Goal: Task Accomplishment & Management: Manage account settings

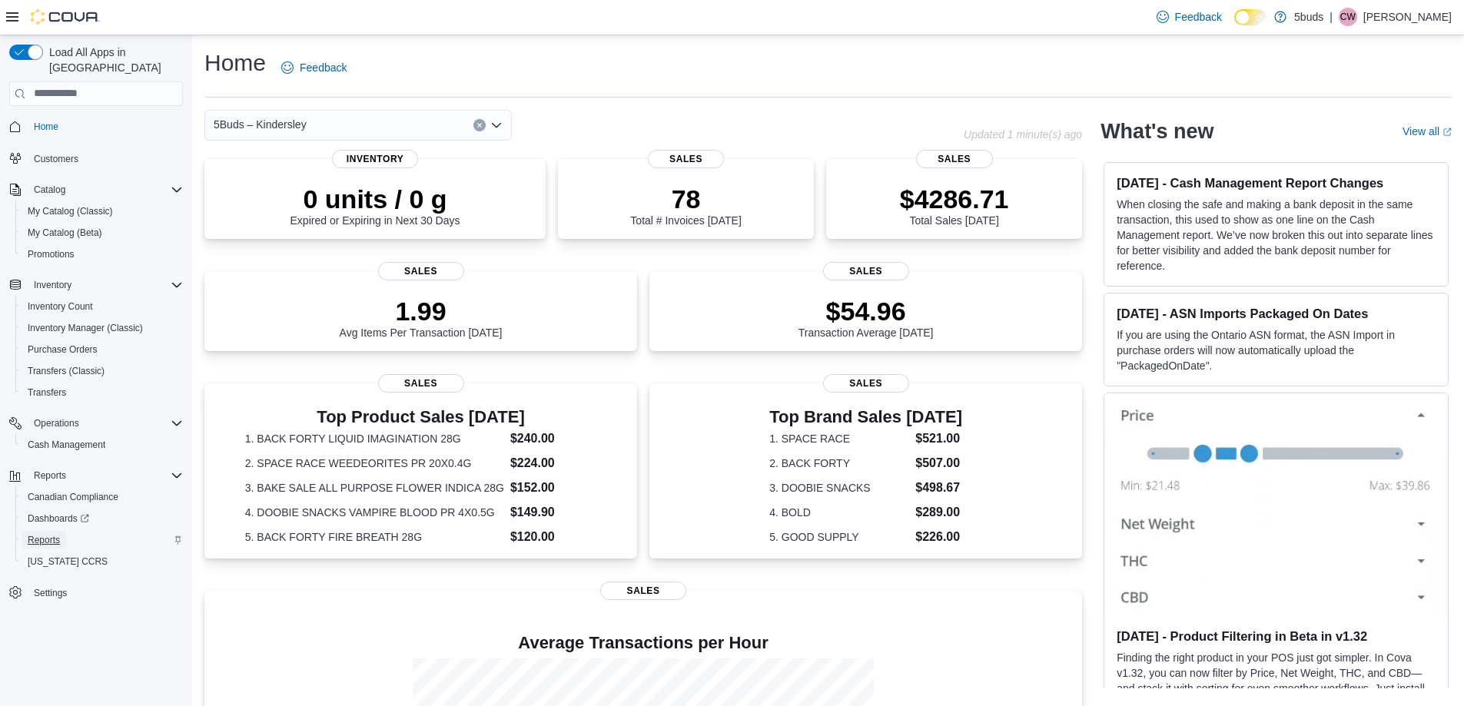
click at [41, 531] on span "Reports" at bounding box center [44, 540] width 32 height 18
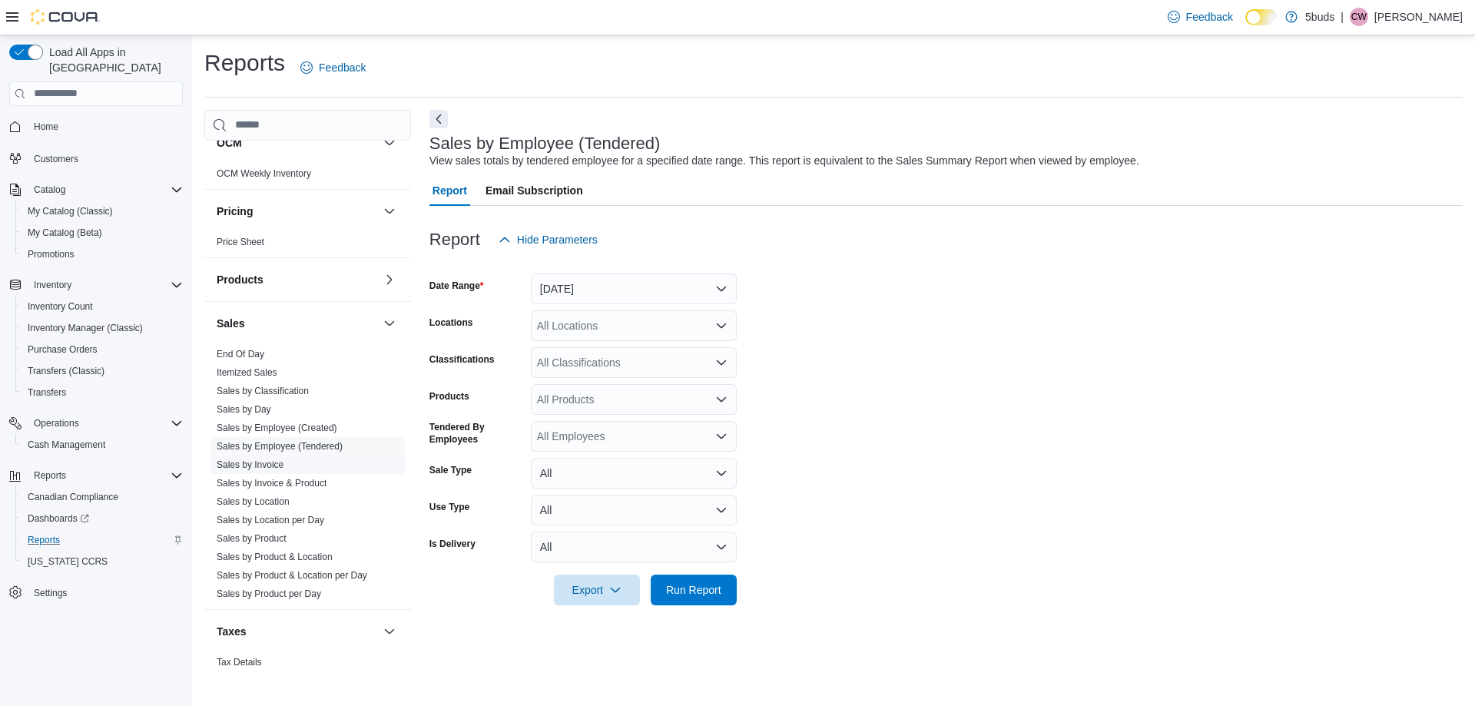
scroll to position [1063, 0]
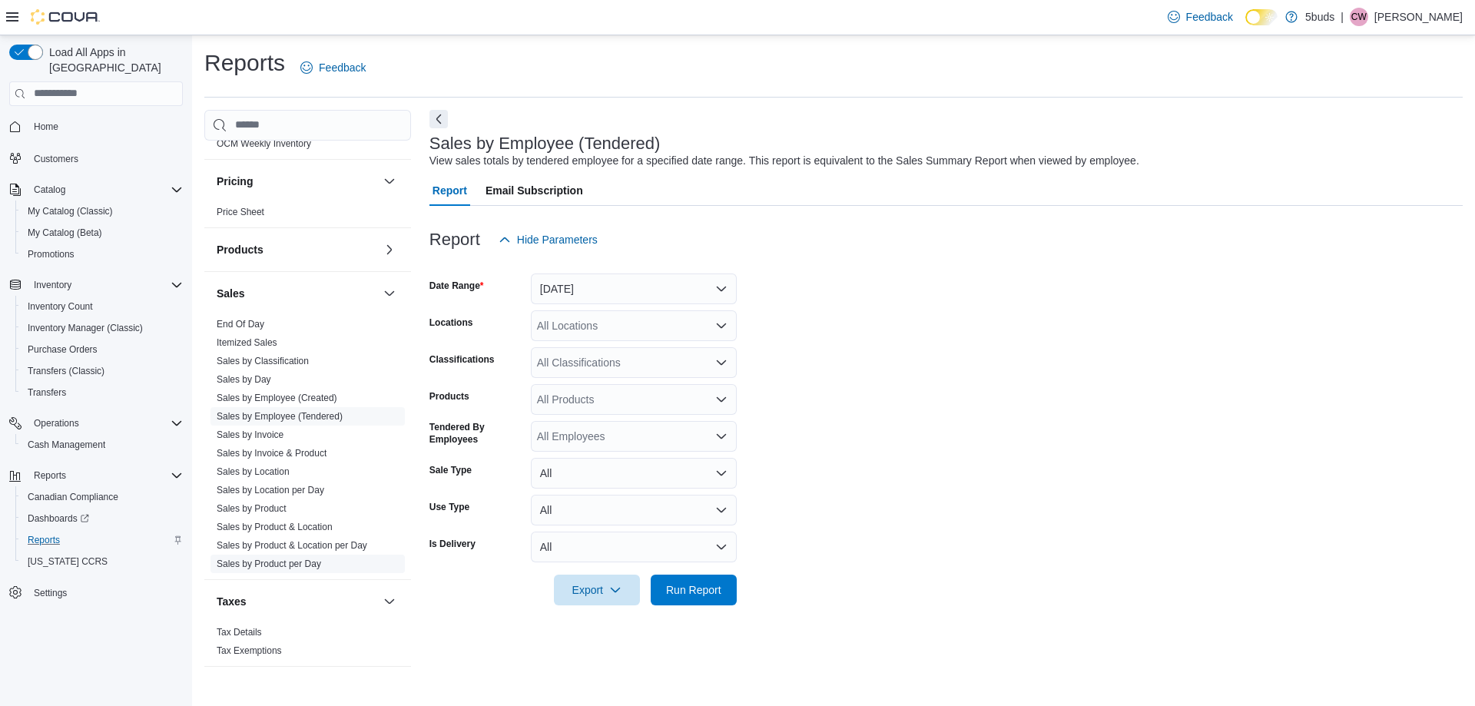
click at [280, 559] on link "Sales by Product per Day" at bounding box center [269, 564] width 104 height 11
click at [565, 291] on button "[DATE]" at bounding box center [634, 289] width 206 height 31
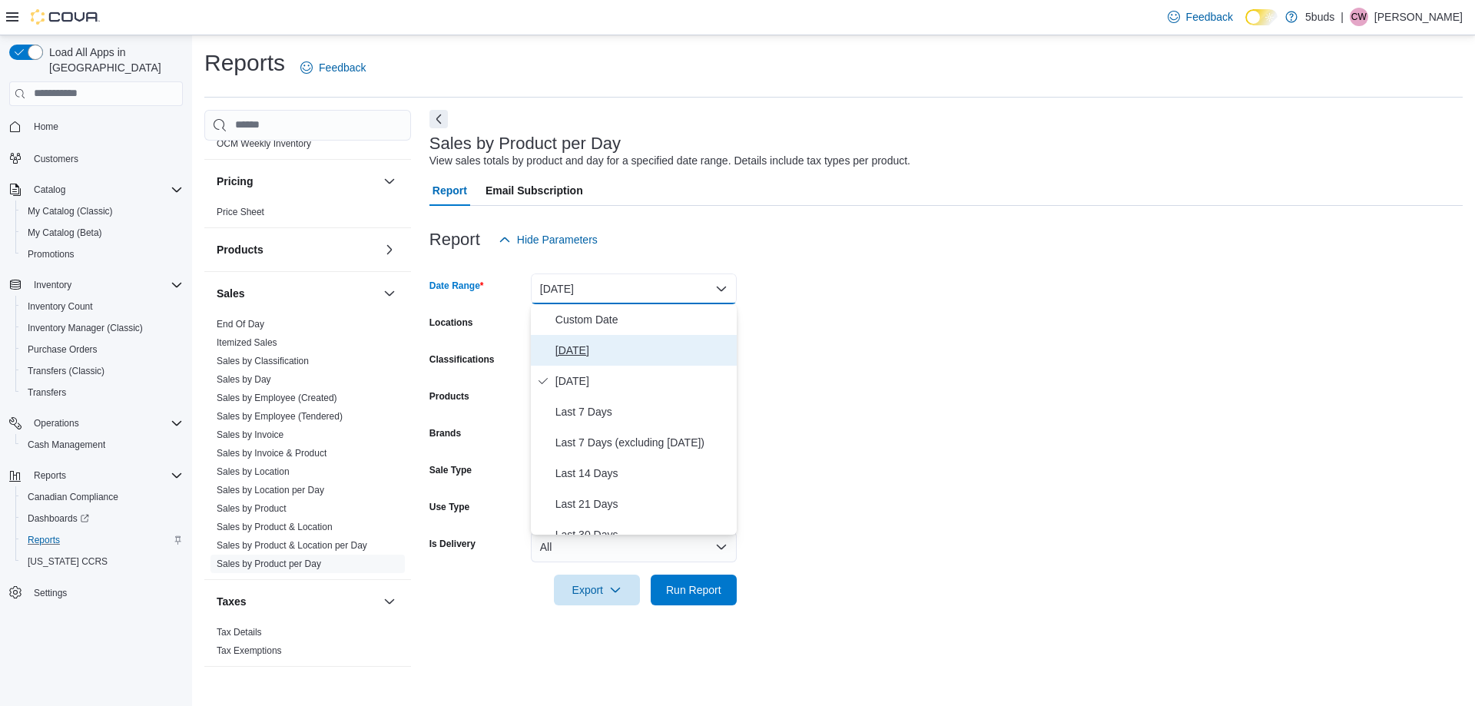
click at [572, 343] on span "[DATE]" at bounding box center [643, 350] width 175 height 18
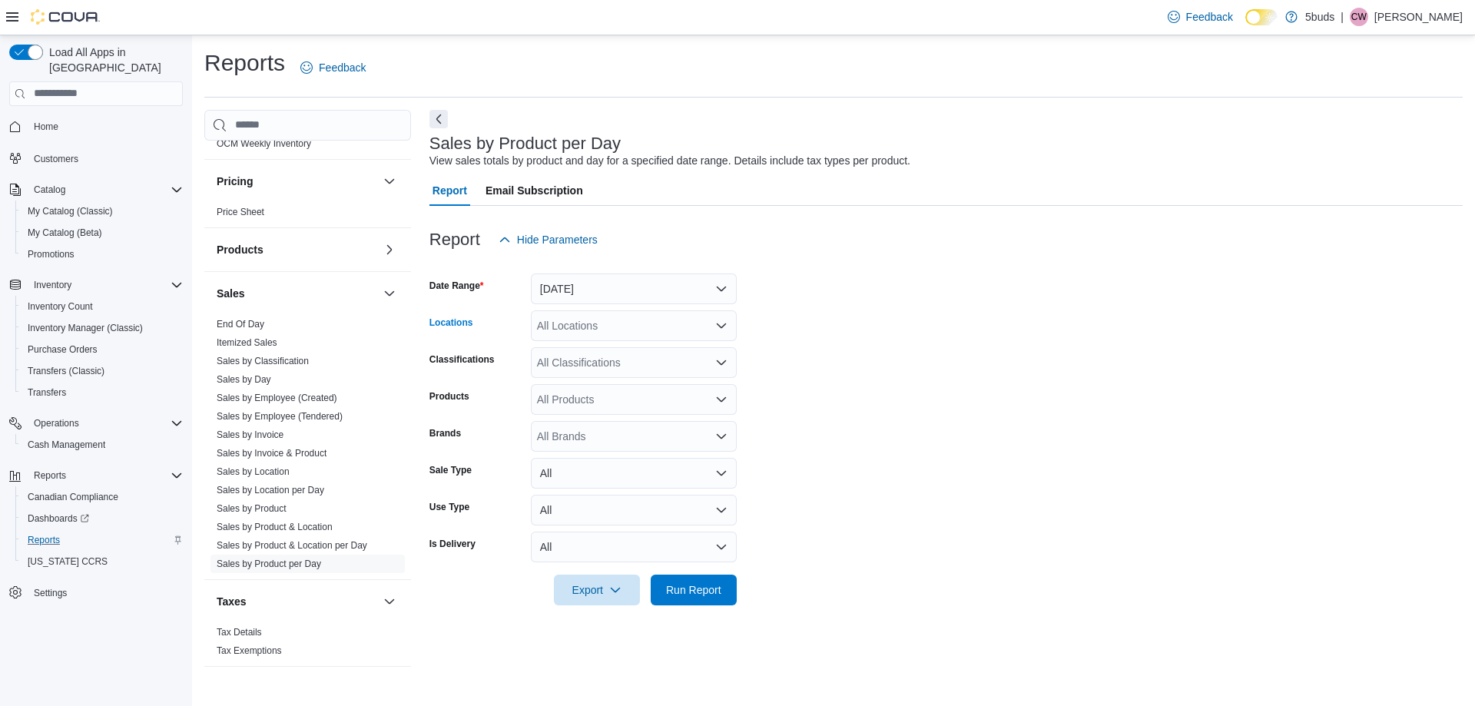
click at [572, 327] on div "All Locations" at bounding box center [634, 325] width 206 height 31
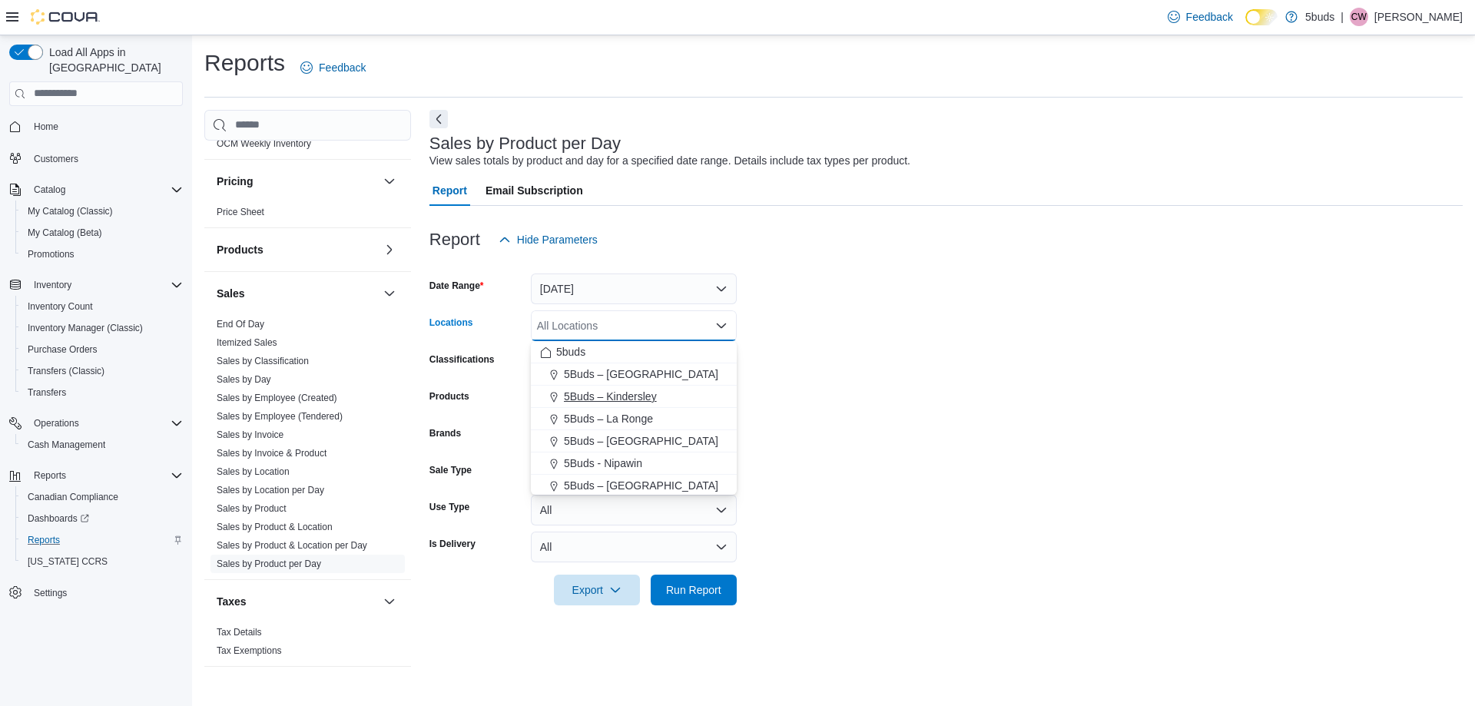
click at [577, 390] on span "5Buds – Kindersley" at bounding box center [610, 396] width 93 height 15
click at [930, 388] on form "Date Range [DATE] Locations 5Buds – Kindersley Combo box. Selected. 5Buds – Kin…" at bounding box center [945, 430] width 1033 height 350
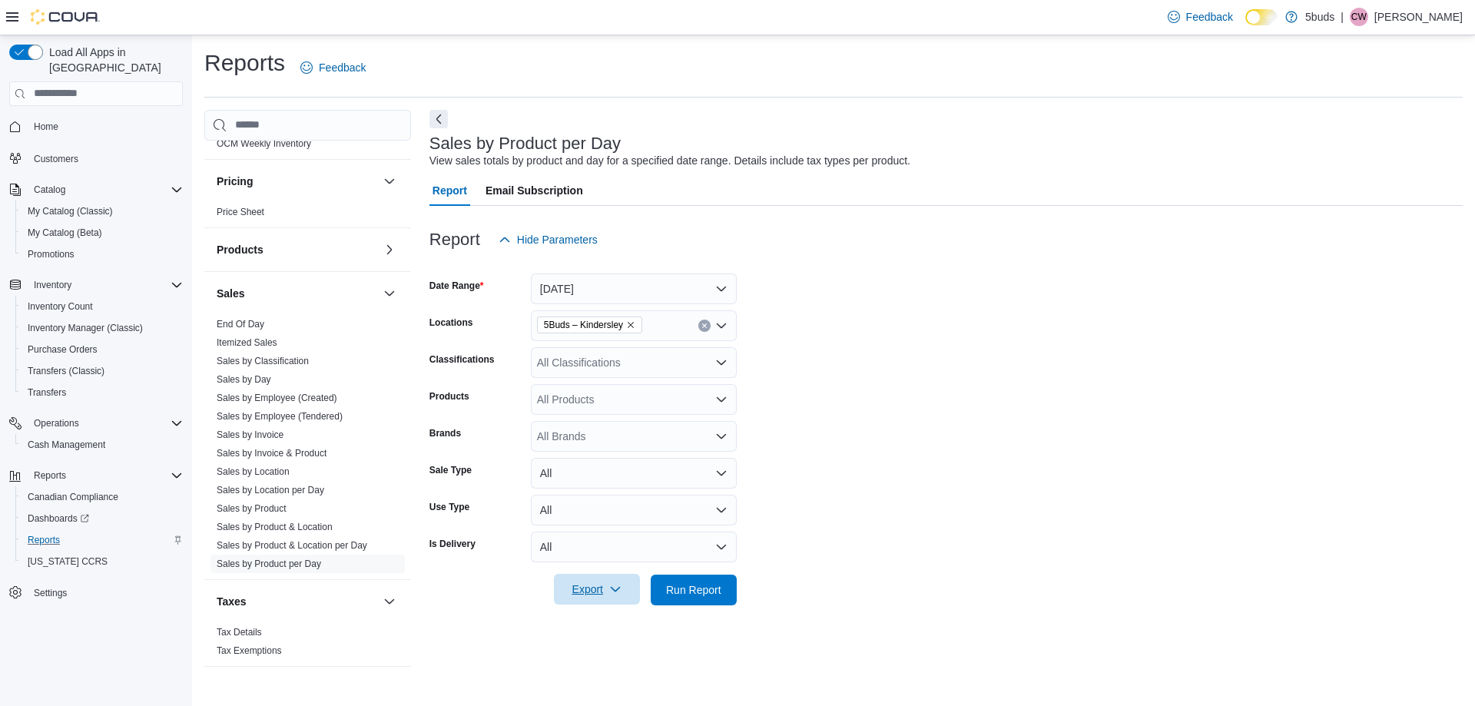
click at [595, 592] on span "Export" at bounding box center [597, 589] width 68 height 31
click at [593, 492] on span "Export to Excel" at bounding box center [599, 498] width 69 height 12
click at [74, 439] on span "Cash Management" at bounding box center [67, 445] width 78 height 12
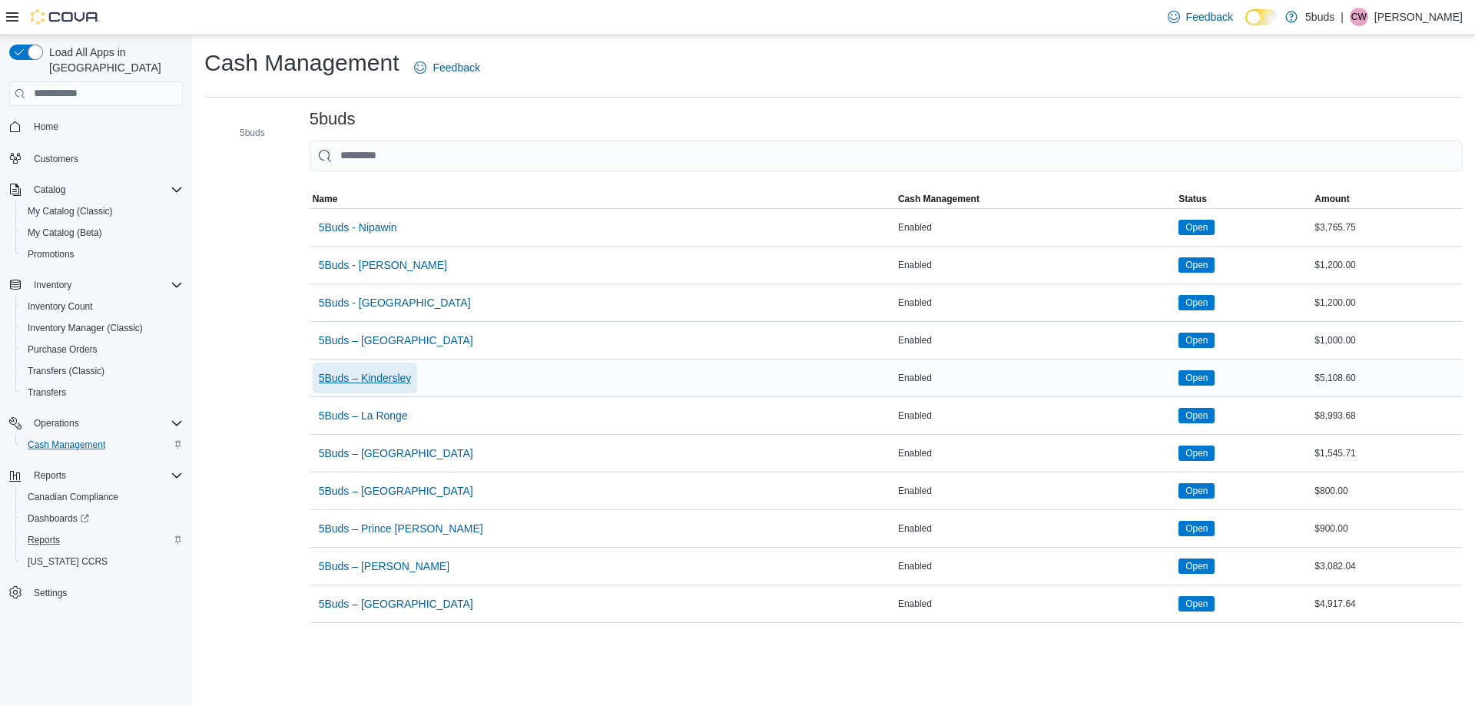
click at [393, 373] on span "5Buds – Kindersley" at bounding box center [365, 377] width 93 height 15
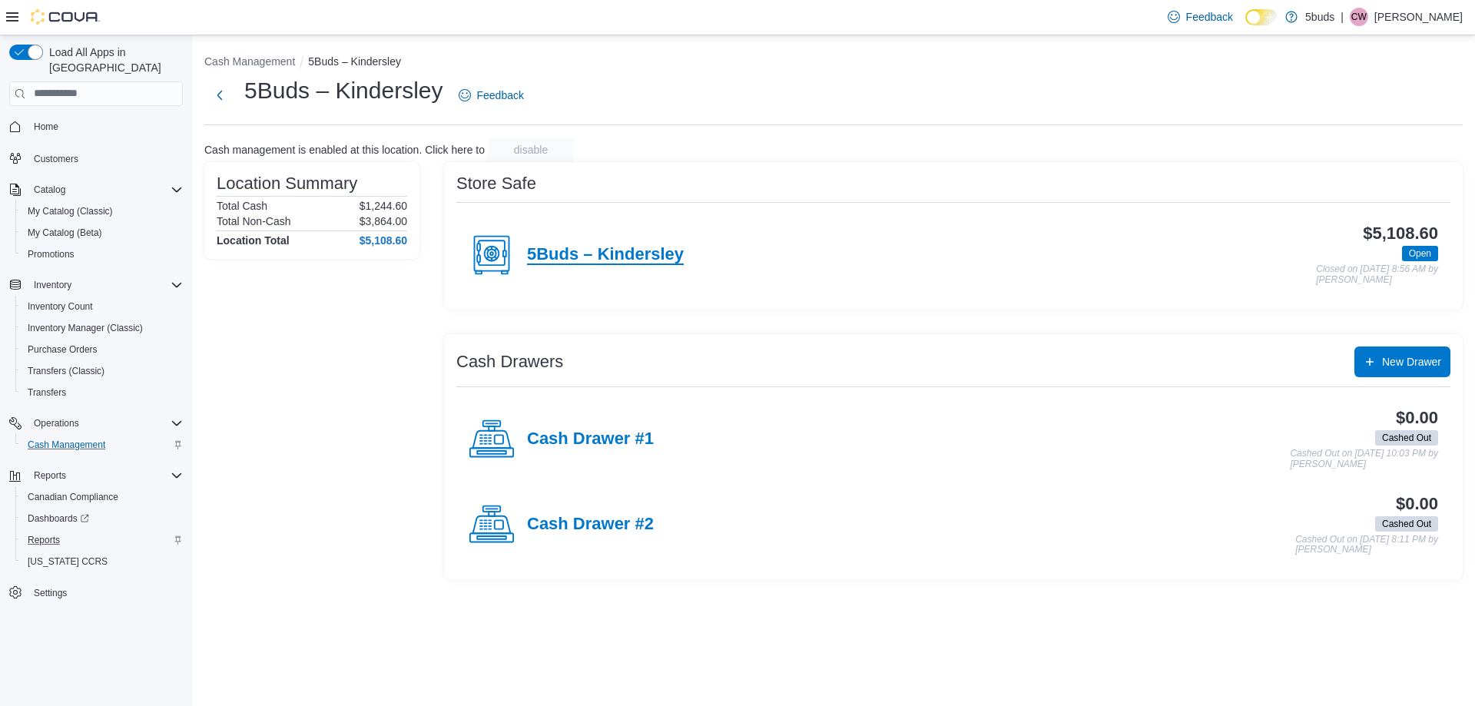
click at [607, 253] on h4 "5Buds – Kindersley" at bounding box center [605, 255] width 157 height 20
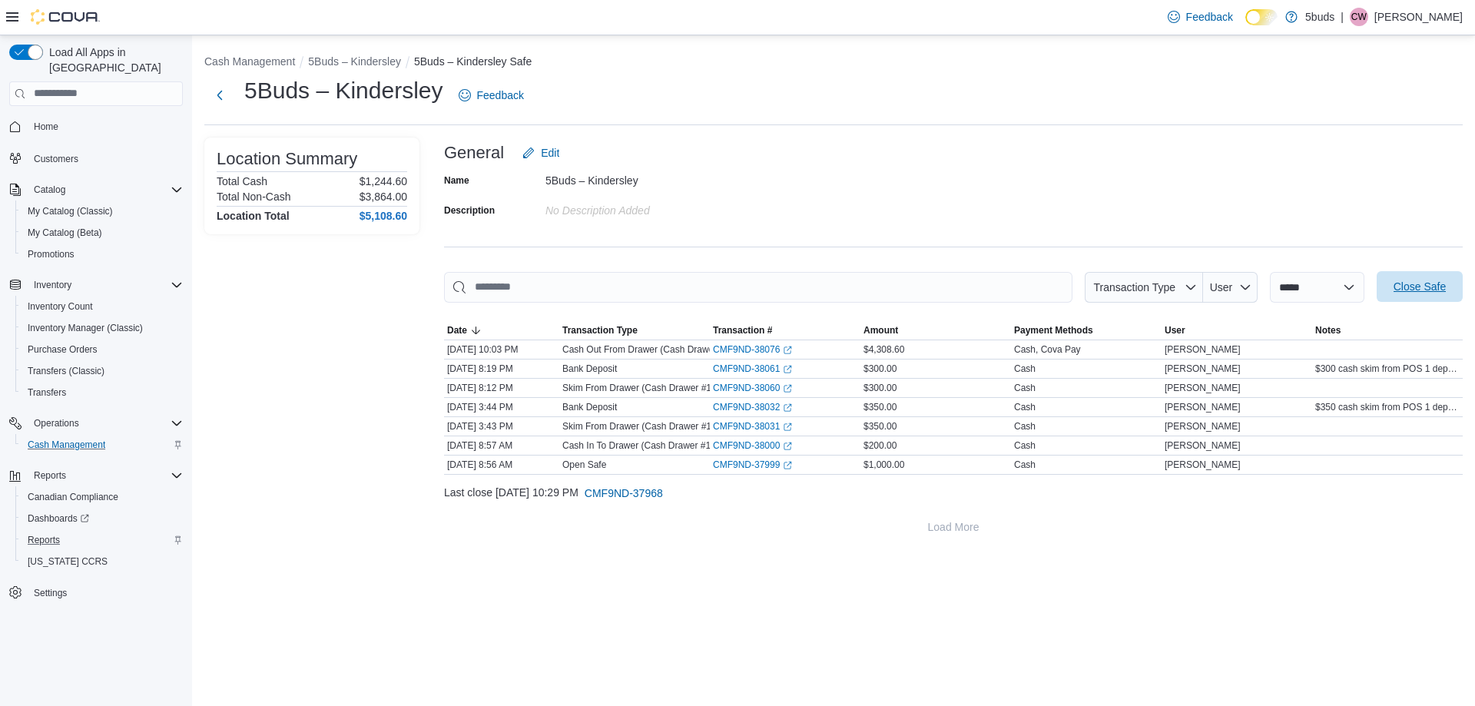
click at [1401, 290] on span "Close Safe" at bounding box center [1420, 286] width 52 height 15
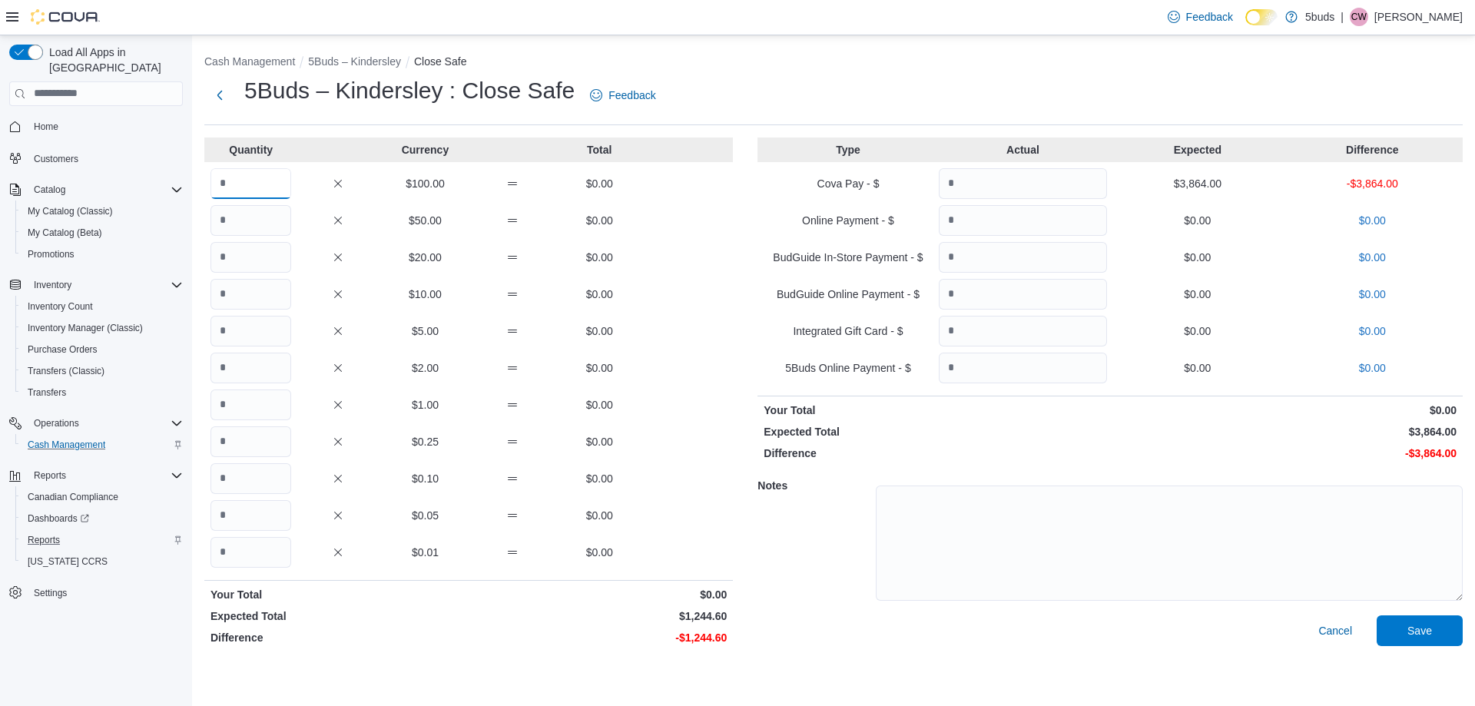
click at [259, 178] on input "Quantity" at bounding box center [251, 183] width 81 height 31
type input "*"
type input "**"
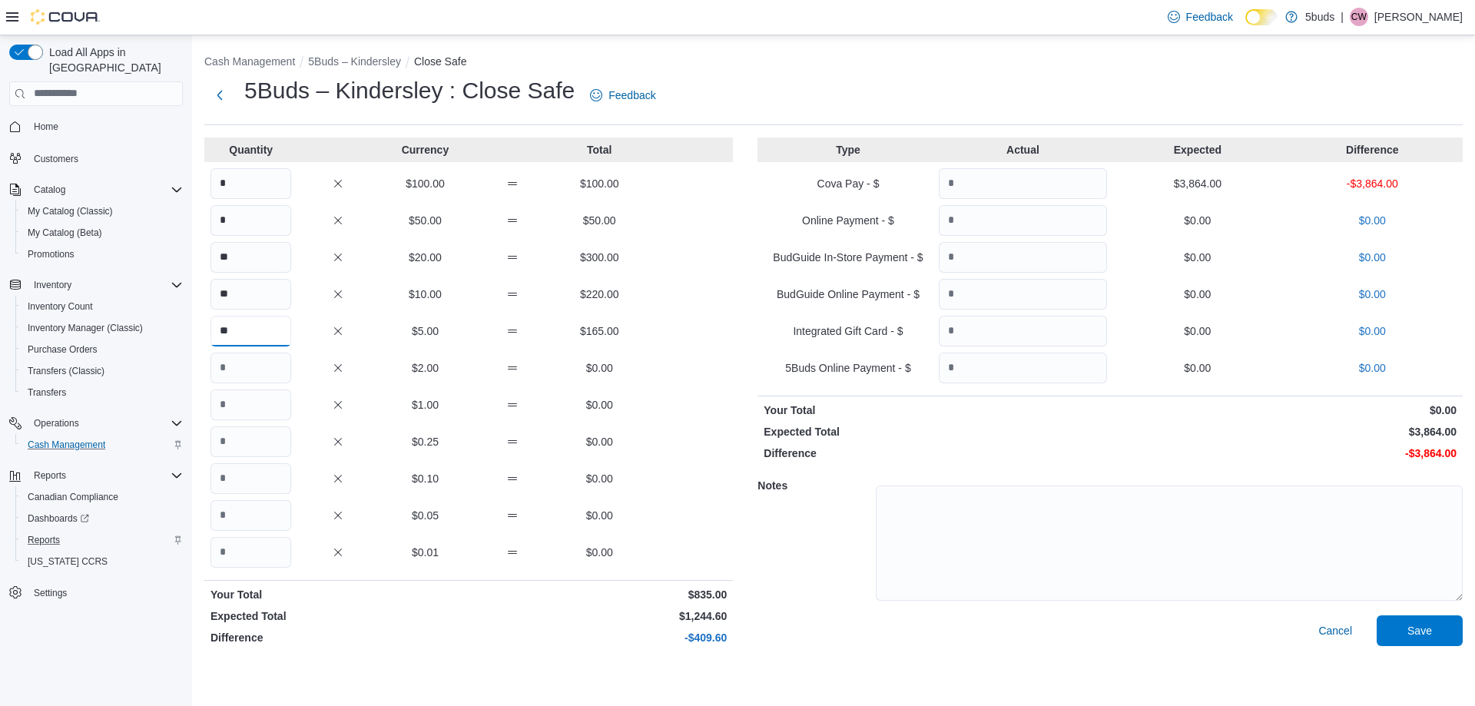
type input "**"
type input "***"
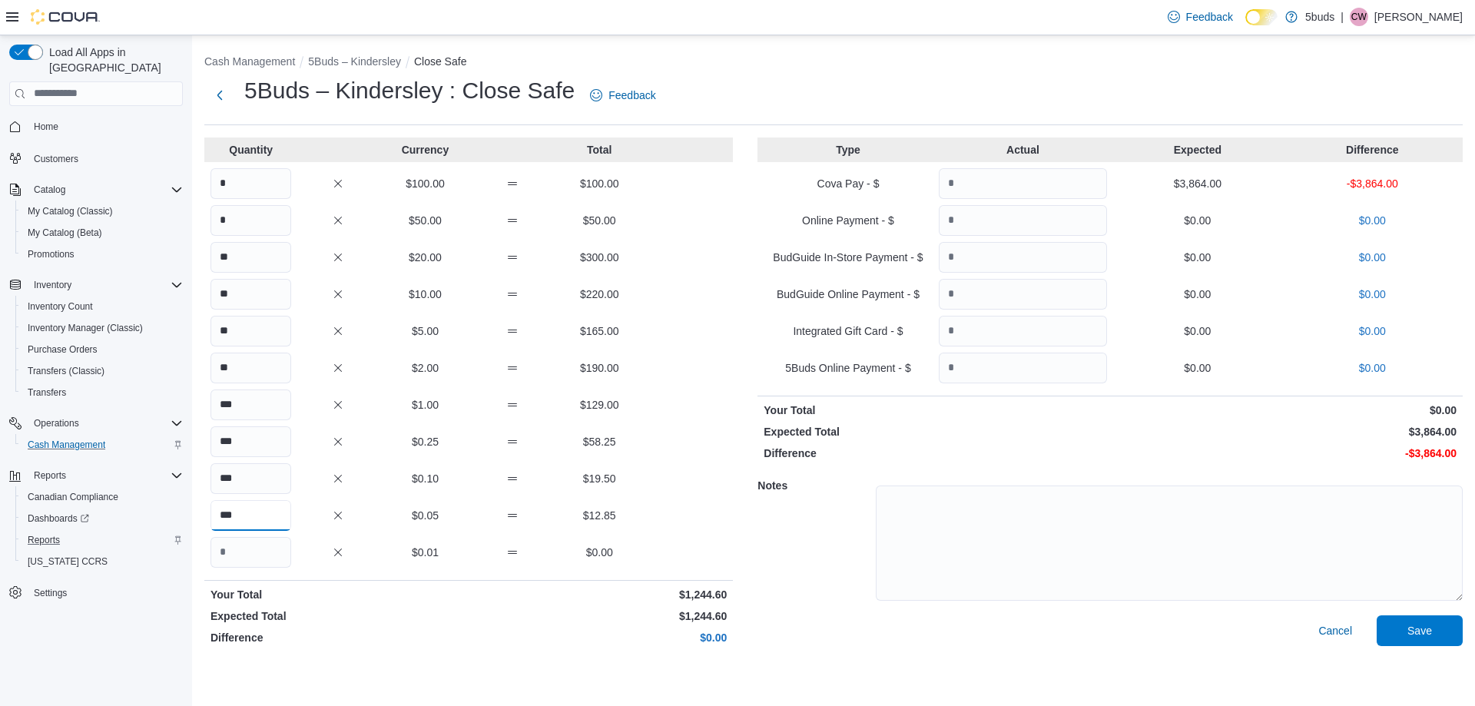
type input "***"
click at [968, 187] on input "Quantity" at bounding box center [1023, 183] width 168 height 31
type input "*"
type input "*******"
click at [1411, 655] on div "Cash Management 5Buds – Kindersley Close Safe 5Buds – Kindersley : Close Safe F…" at bounding box center [833, 349] width 1283 height 628
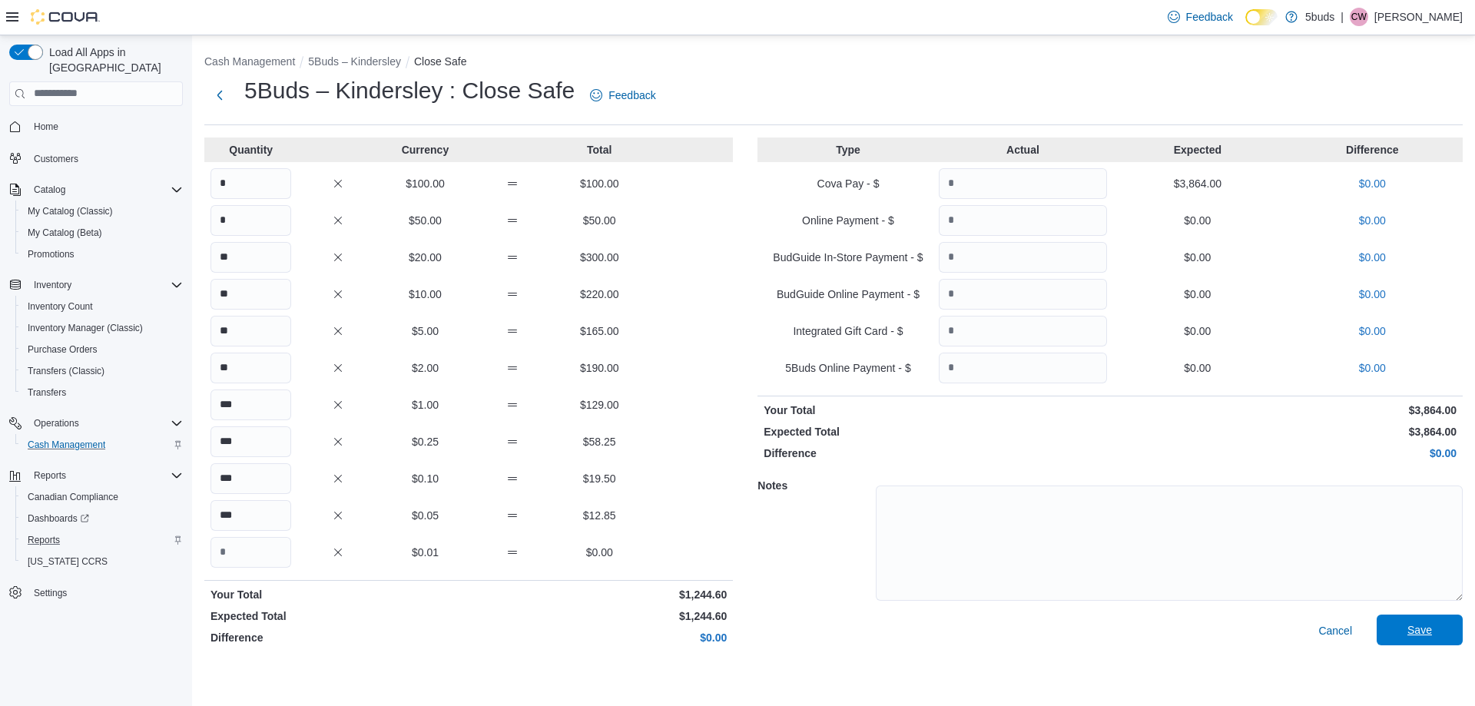
click at [1417, 621] on span "Save" at bounding box center [1420, 630] width 68 height 31
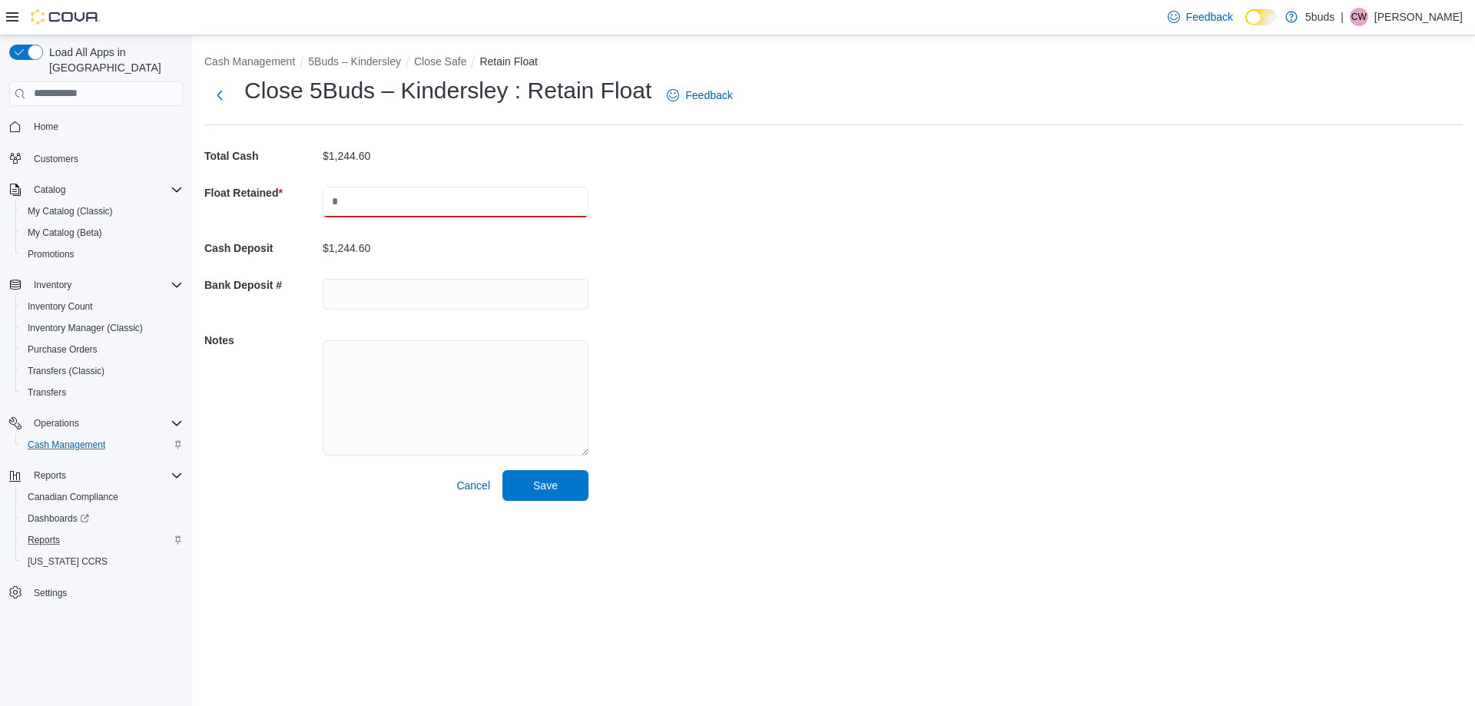
click at [366, 203] on input "text" at bounding box center [456, 202] width 266 height 31
type input "****"
click at [386, 308] on input "text" at bounding box center [456, 294] width 266 height 31
type input "**********"
click at [386, 353] on textarea at bounding box center [456, 397] width 266 height 115
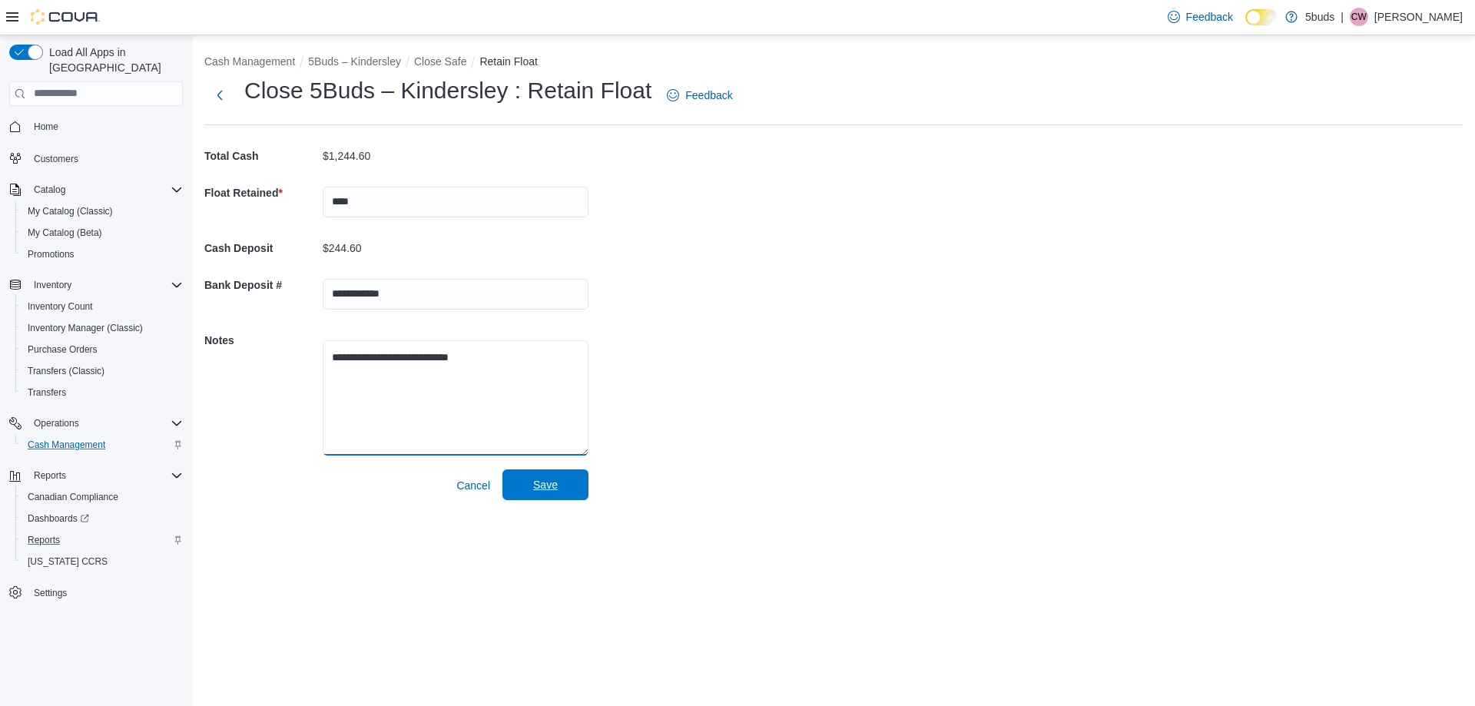
type textarea "**********"
click at [540, 481] on span "Save" at bounding box center [545, 484] width 25 height 15
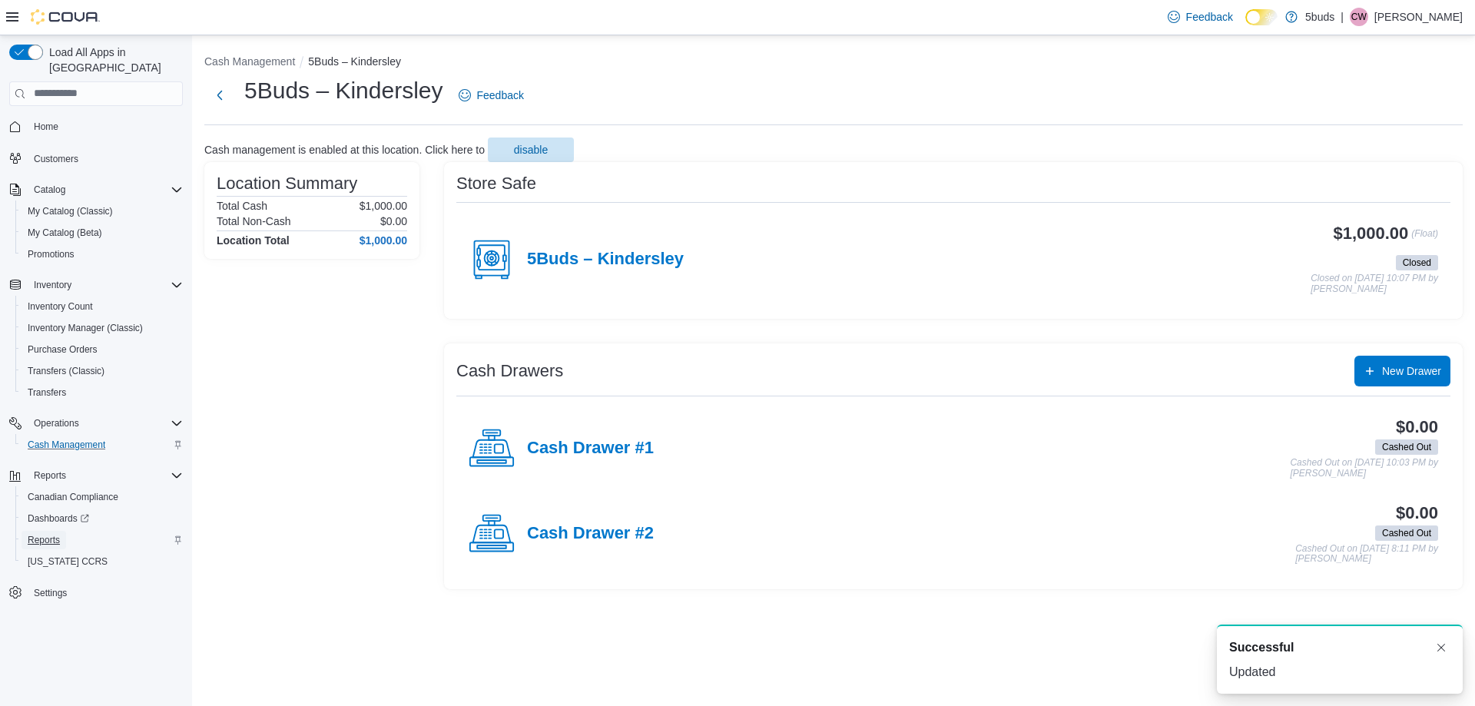
click at [52, 534] on span "Reports" at bounding box center [44, 540] width 32 height 12
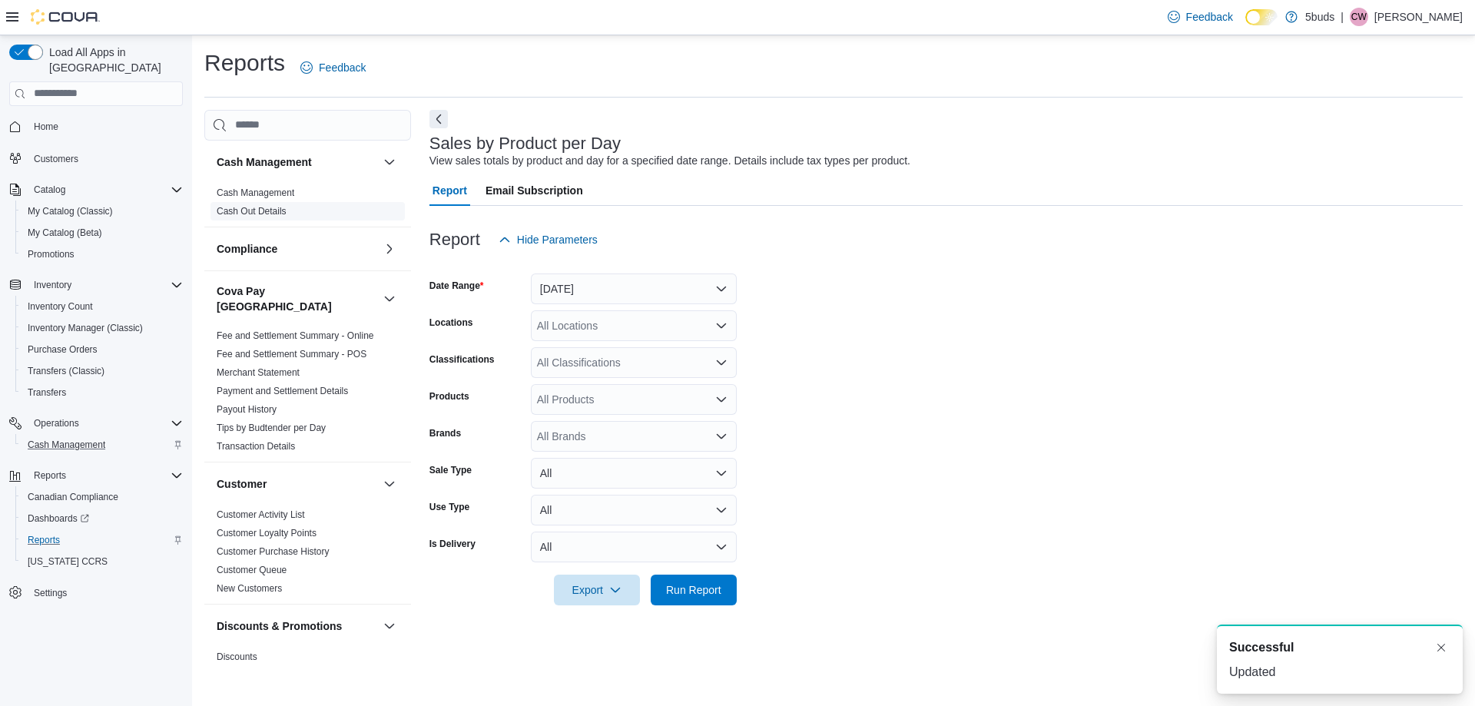
click at [253, 214] on link "Cash Out Details" at bounding box center [252, 211] width 70 height 11
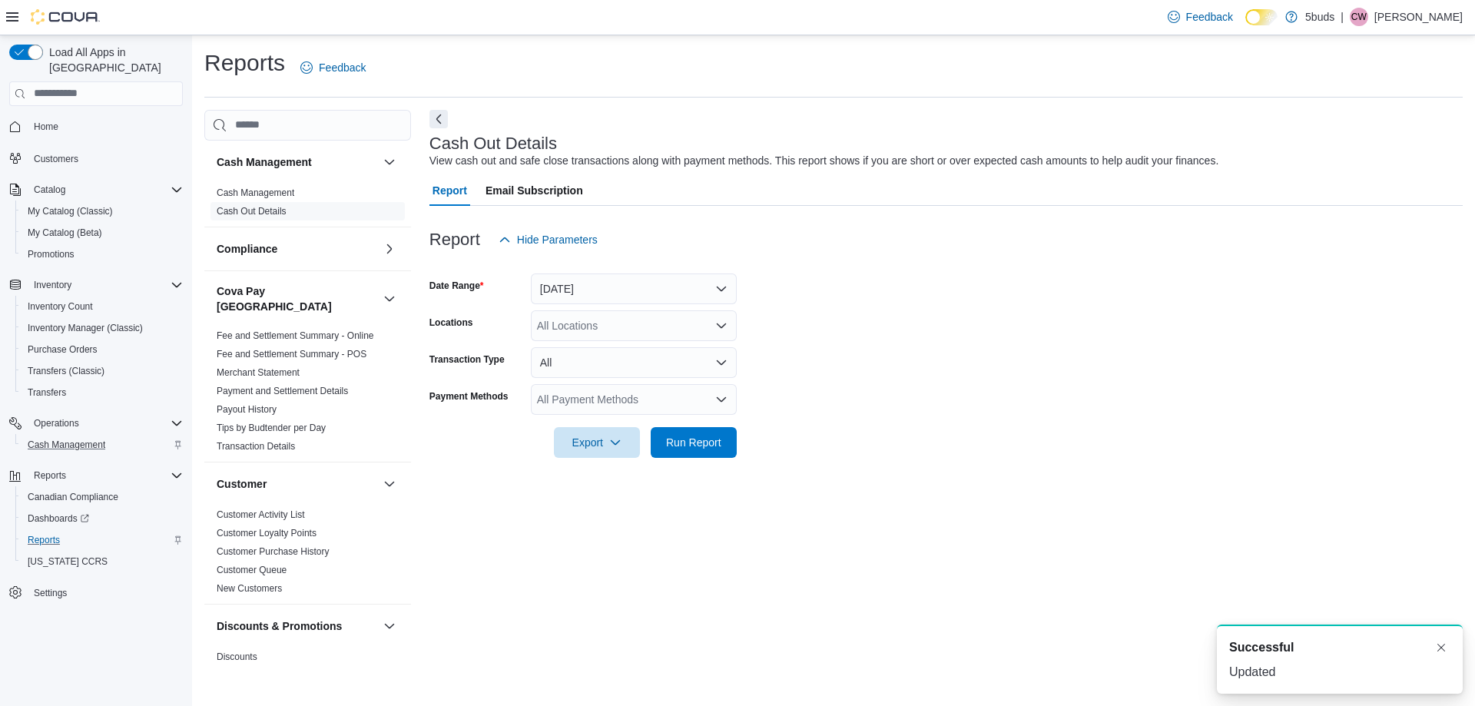
click at [562, 321] on div "All Locations" at bounding box center [634, 325] width 206 height 31
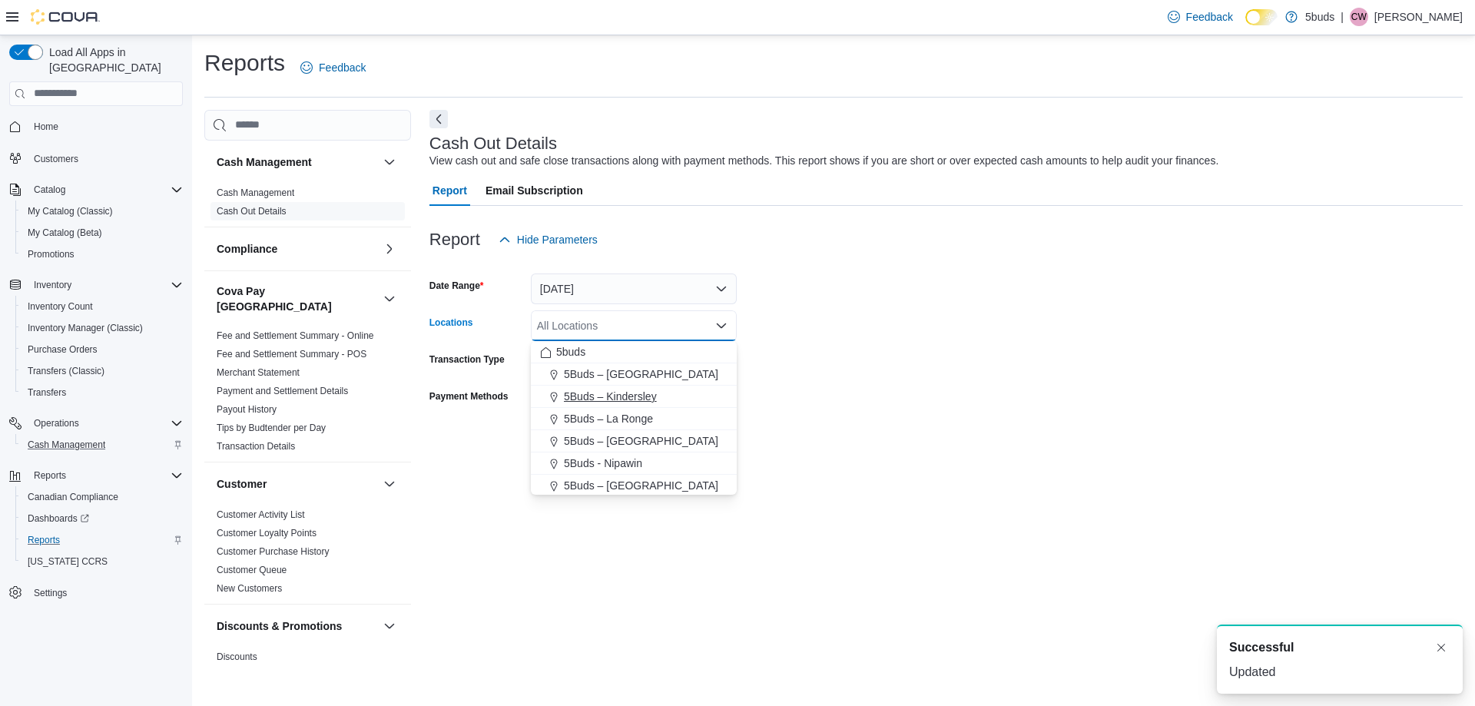
click at [579, 393] on span "5Buds – Kindersley" at bounding box center [610, 396] width 93 height 15
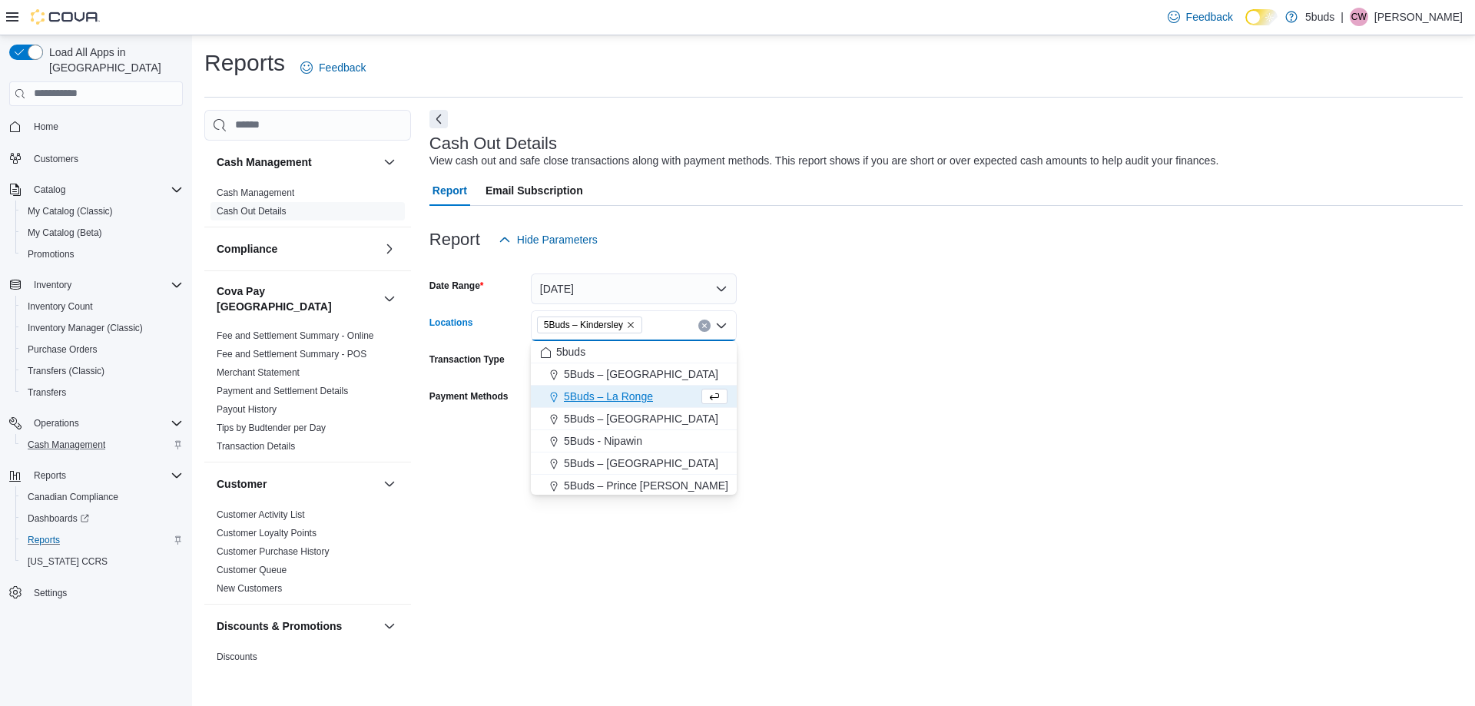
click at [530, 566] on div "Cash Out Details View cash out and safe close transactions along with payment m…" at bounding box center [945, 390] width 1033 height 560
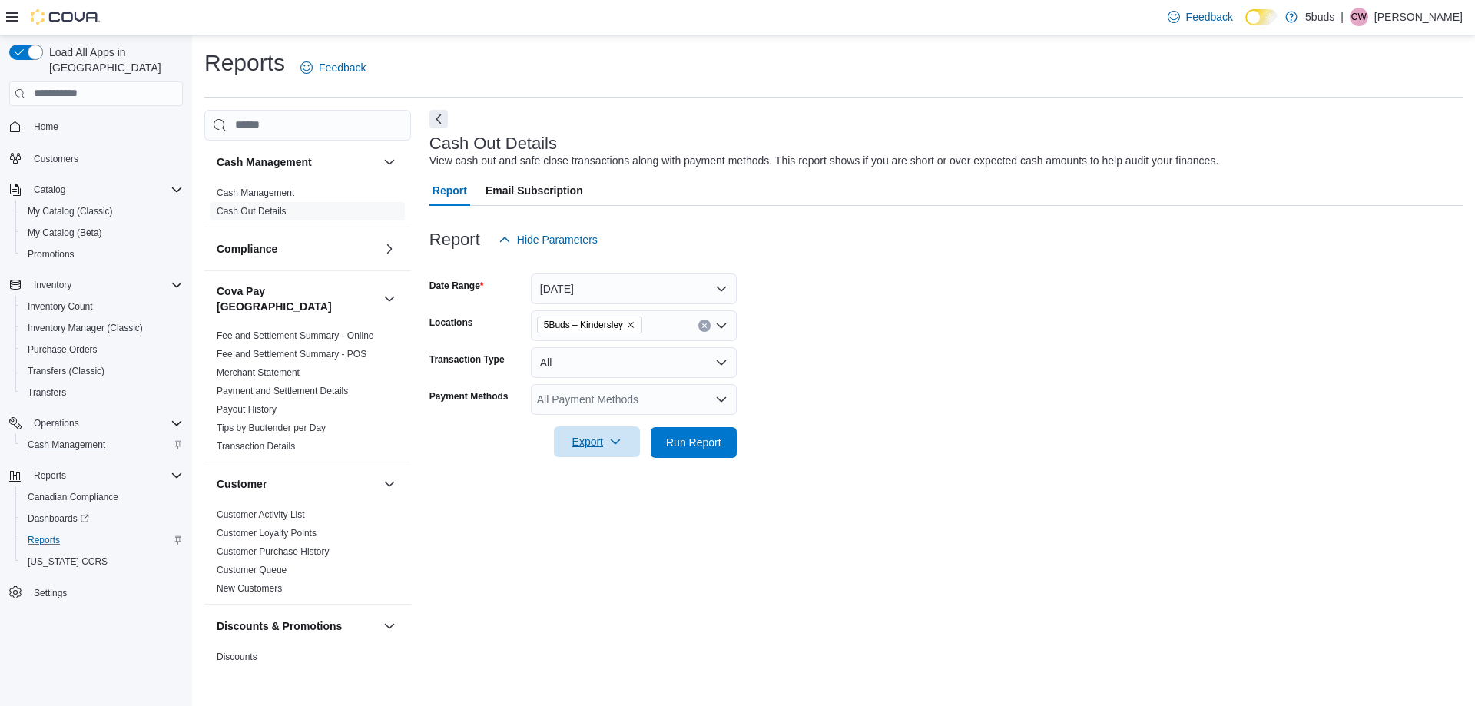
click at [613, 449] on span "Export" at bounding box center [597, 441] width 68 height 31
click at [612, 473] on span "Export to Excel" at bounding box center [599, 473] width 69 height 12
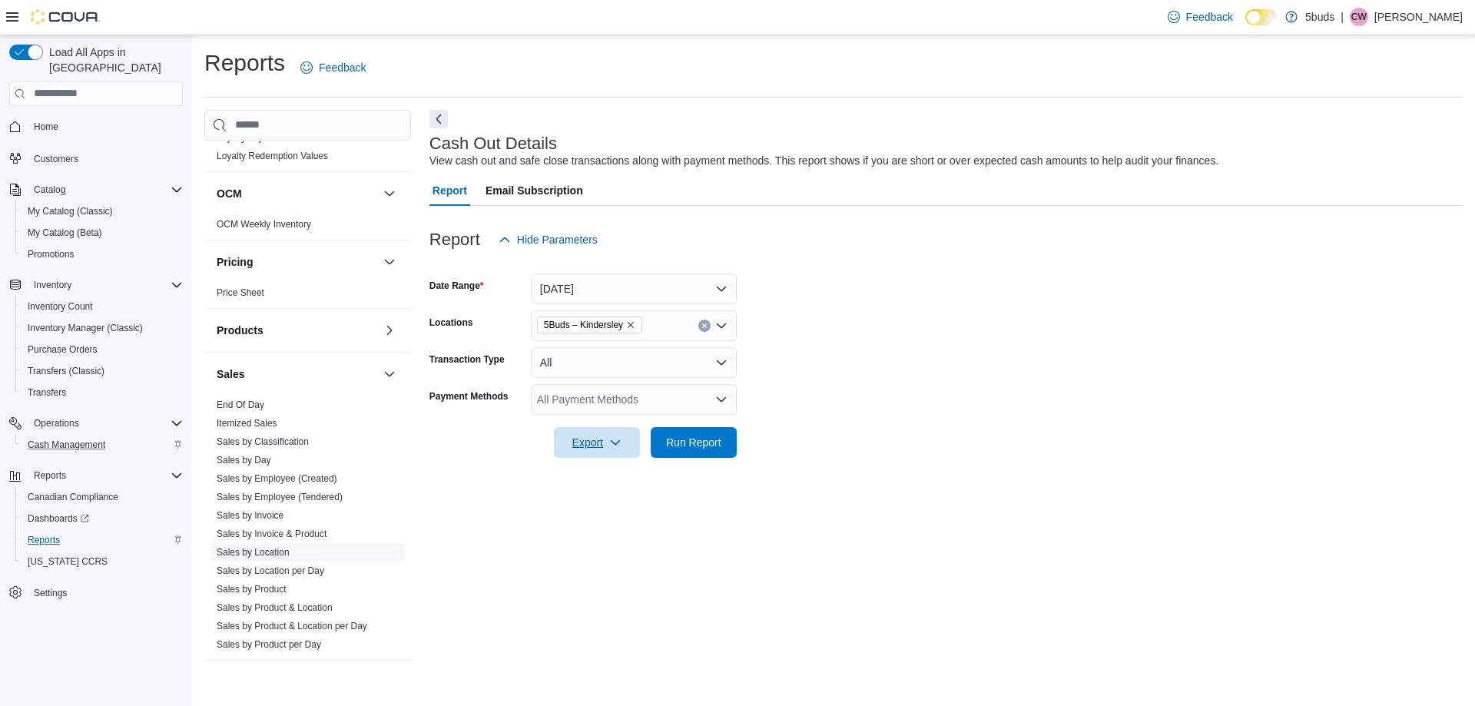
scroll to position [1063, 0]
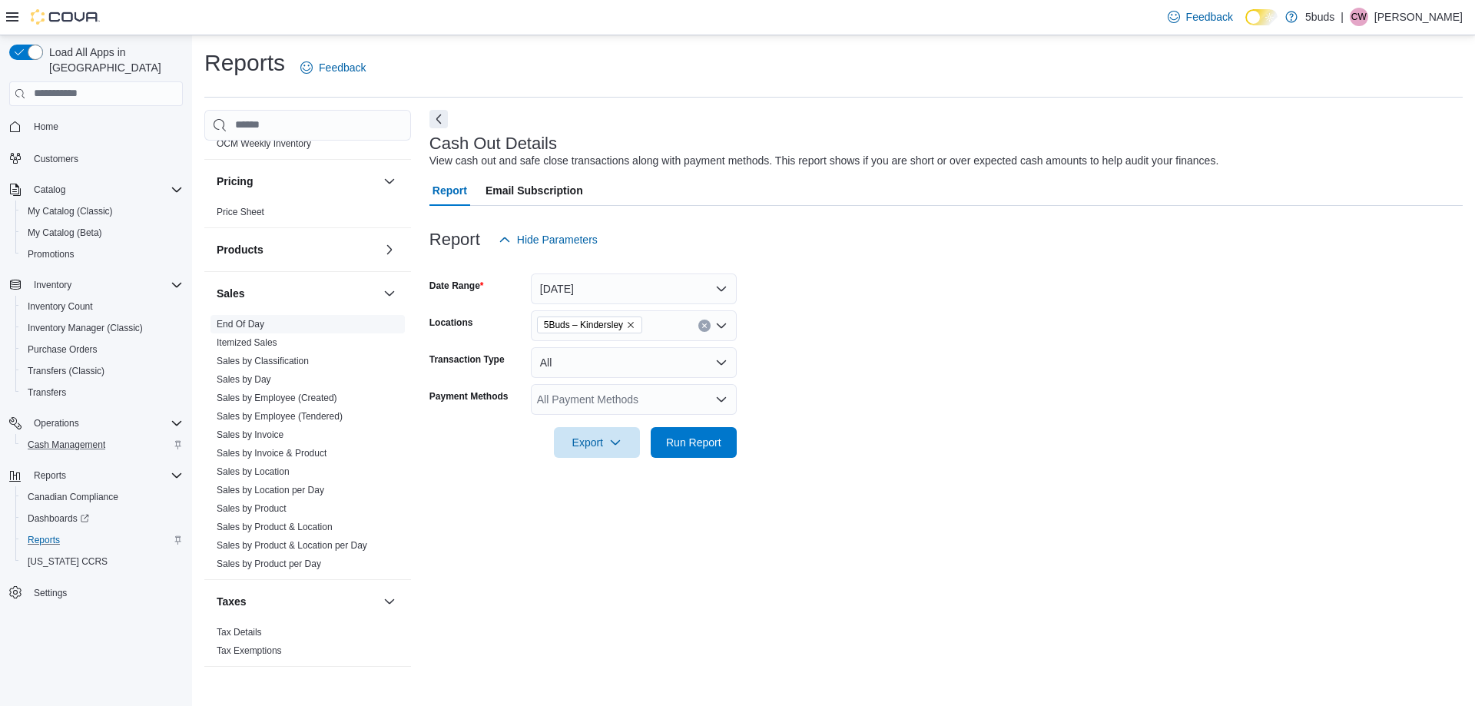
click at [234, 319] on link "End Of Day" at bounding box center [241, 324] width 48 height 11
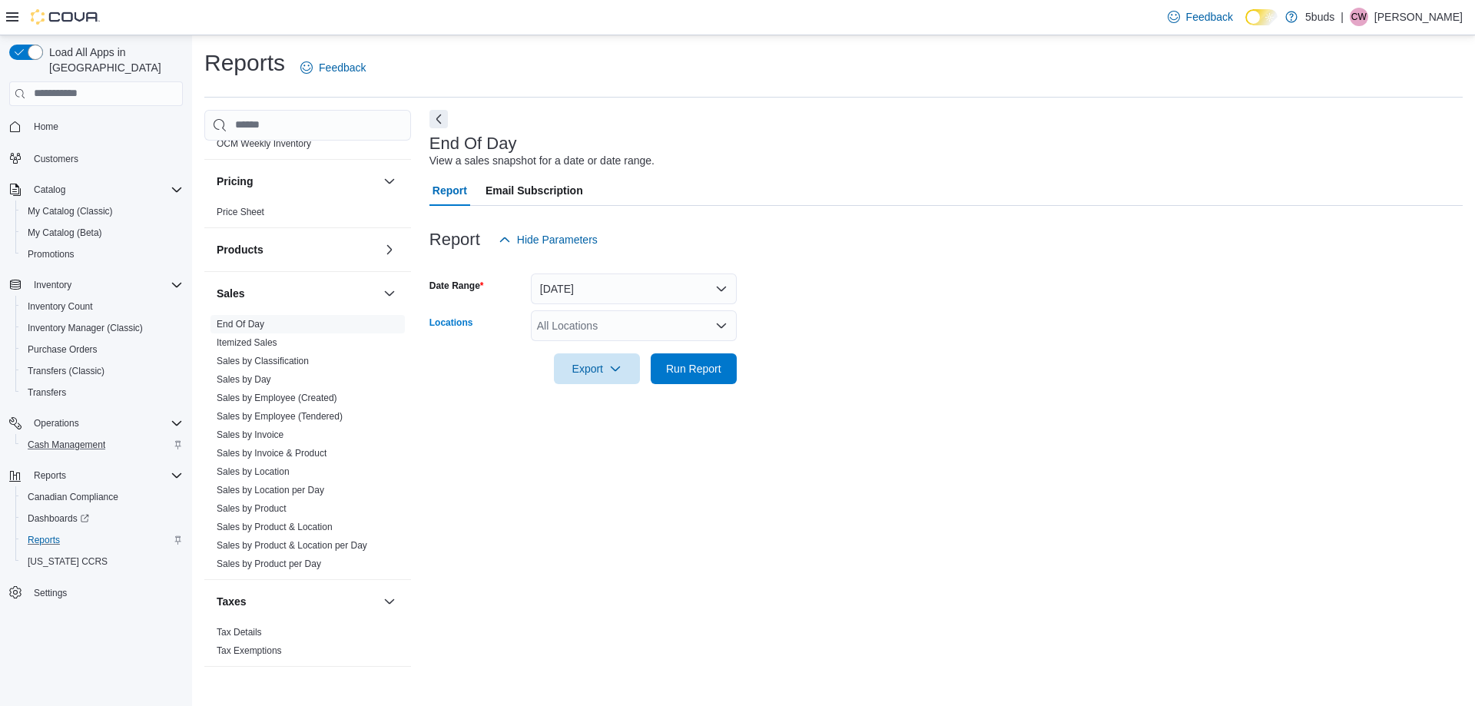
click at [565, 317] on div "All Locations" at bounding box center [634, 325] width 206 height 31
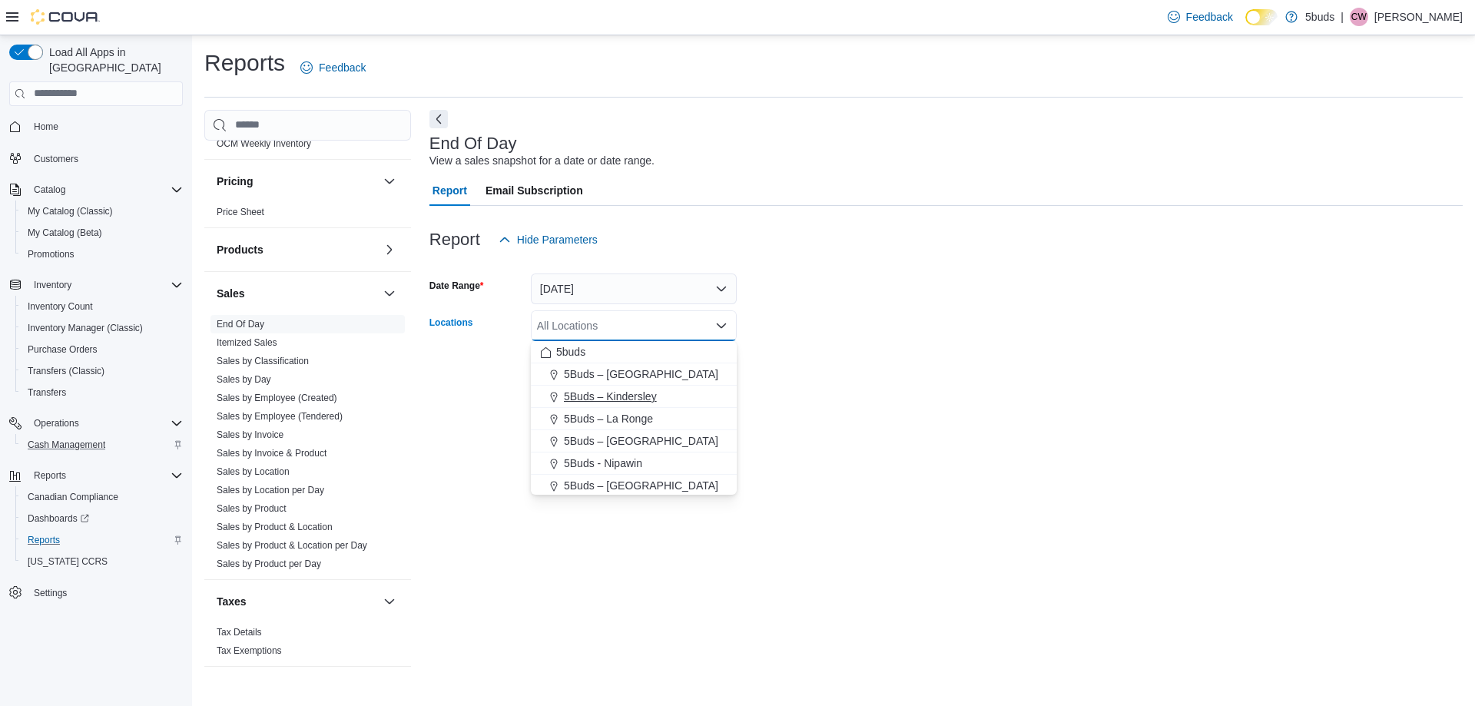
click at [596, 393] on span "5Buds – Kindersley" at bounding box center [610, 396] width 93 height 15
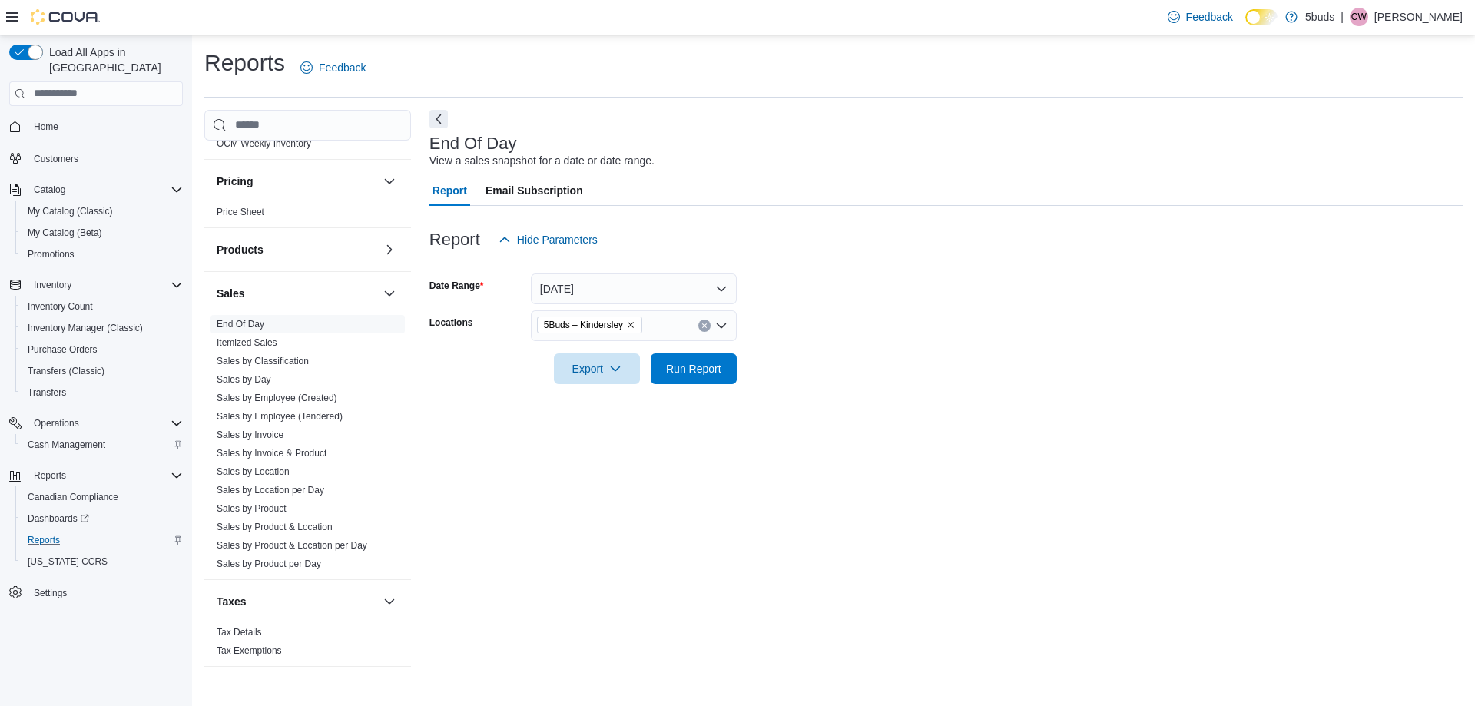
click at [498, 386] on div at bounding box center [945, 393] width 1033 height 18
click at [580, 366] on span "Export" at bounding box center [597, 368] width 68 height 31
click at [595, 400] on span "Export to Excel" at bounding box center [599, 399] width 69 height 12
click at [53, 121] on span "Home" at bounding box center [46, 127] width 25 height 12
